Goal: Information Seeking & Learning: Learn about a topic

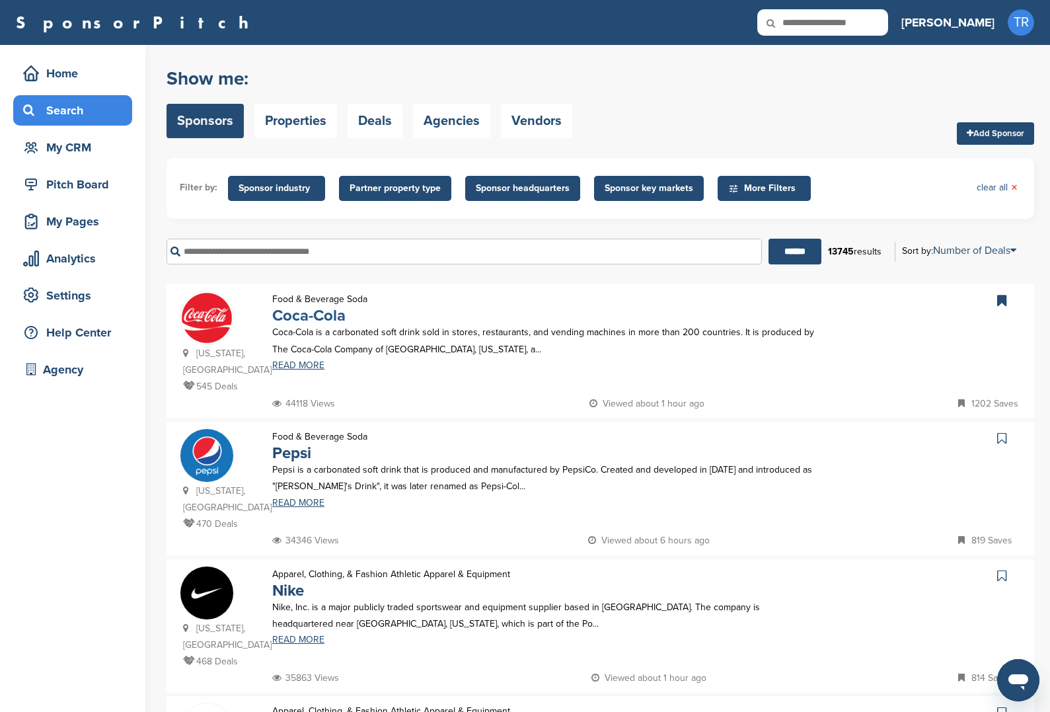
click at [310, 324] on link "Coca-Cola" at bounding box center [308, 315] width 73 height 19
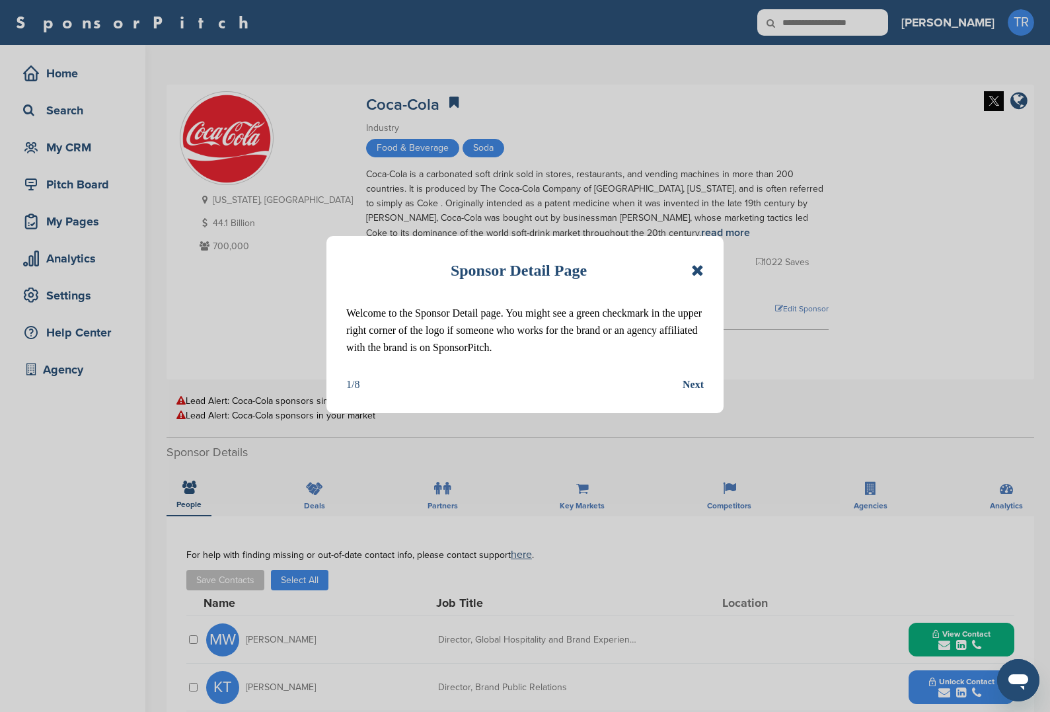
click at [698, 266] on icon at bounding box center [697, 270] width 13 height 16
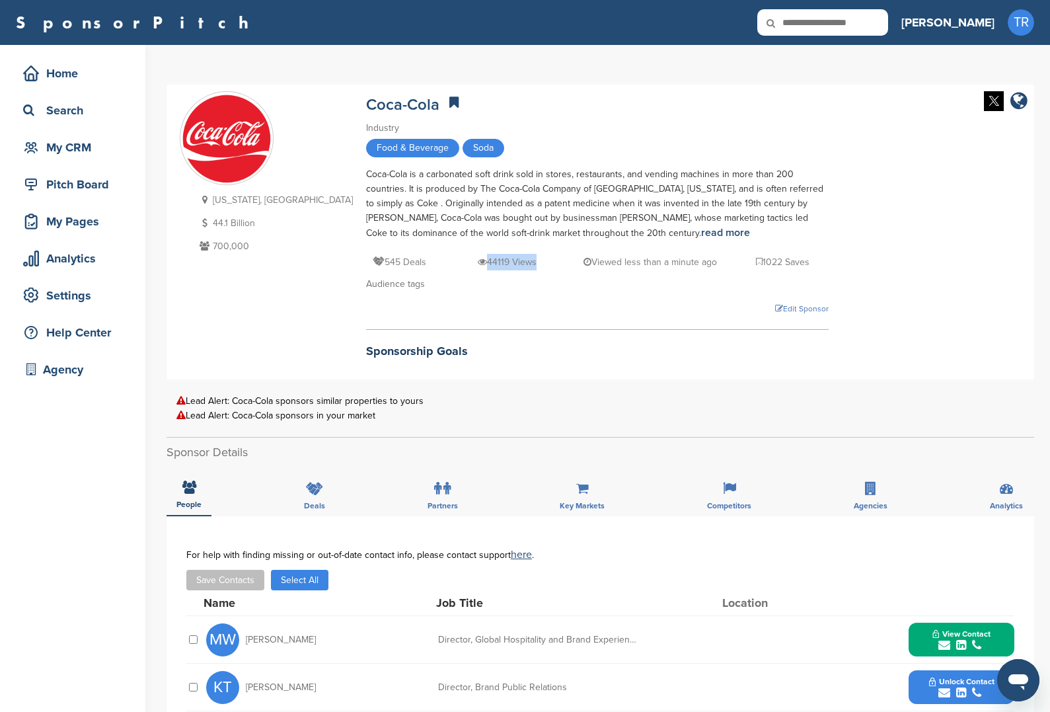
drag, startPoint x: 401, startPoint y: 260, endPoint x: 455, endPoint y: 260, distance: 53.5
click at [478, 260] on p "44119 Views" at bounding box center [507, 262] width 59 height 17
click at [478, 260] on div "44119 Views" at bounding box center [511, 262] width 66 height 17
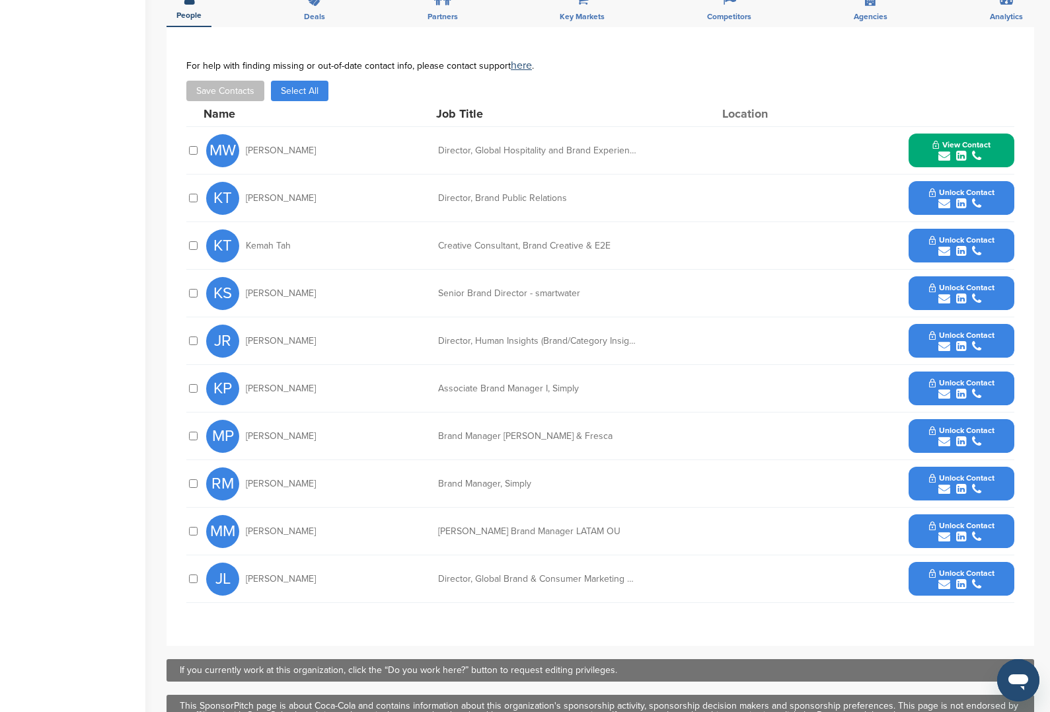
scroll to position [671, 0]
